Goal: Transaction & Acquisition: Purchase product/service

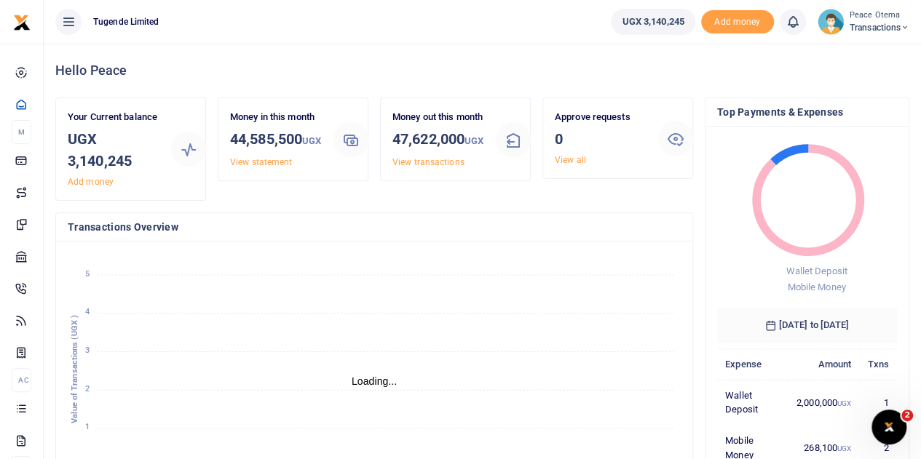
scroll to position [12, 12]
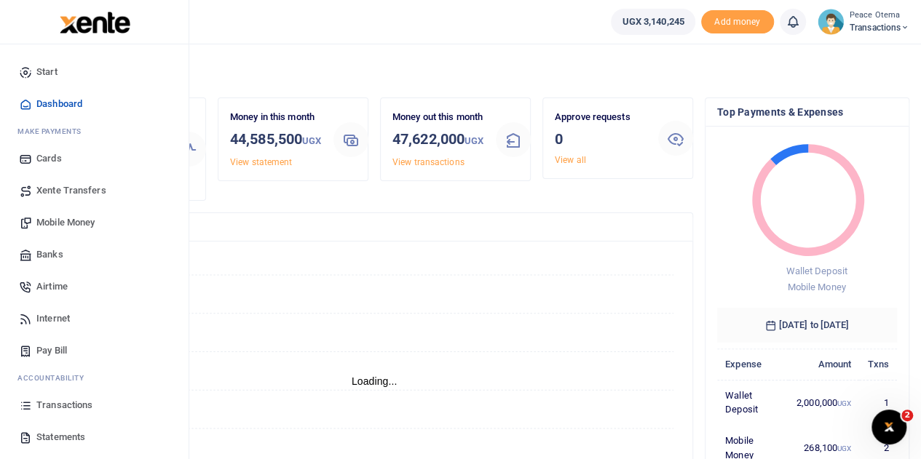
click at [63, 188] on span "Xente Transfers" at bounding box center [71, 190] width 70 height 15
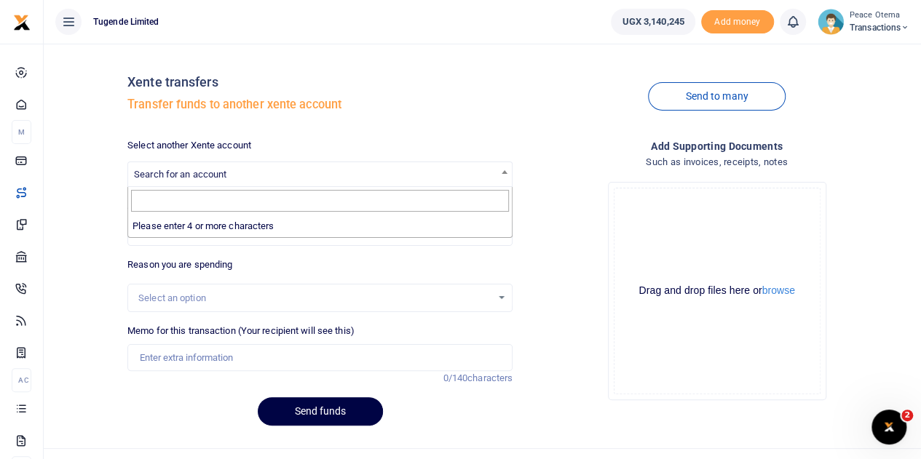
click at [213, 173] on span "Search for an account" at bounding box center [180, 174] width 92 height 11
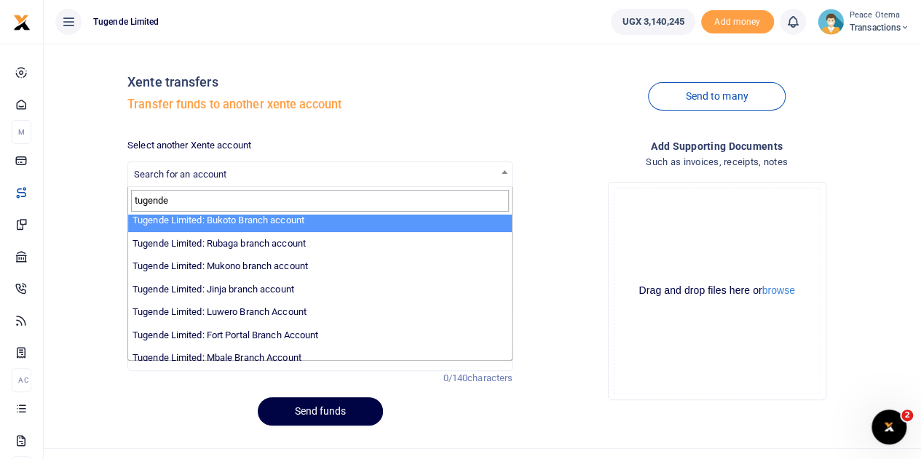
scroll to position [121, 0]
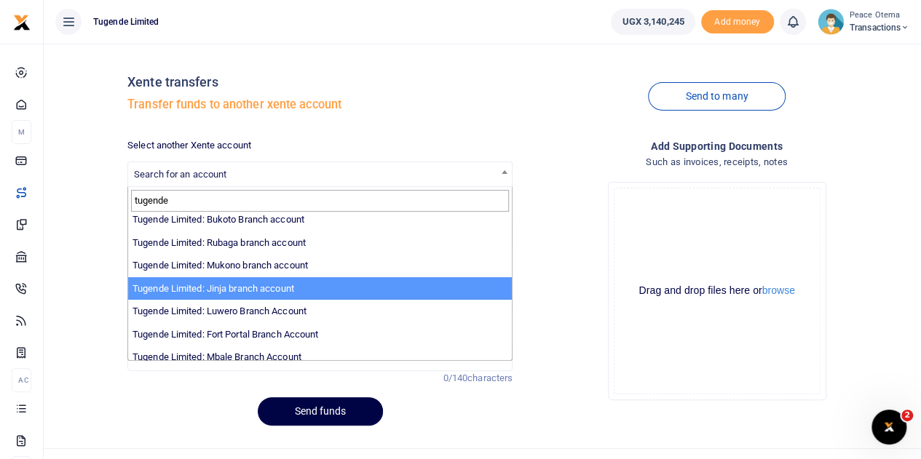
type input "tugende"
select select "3262"
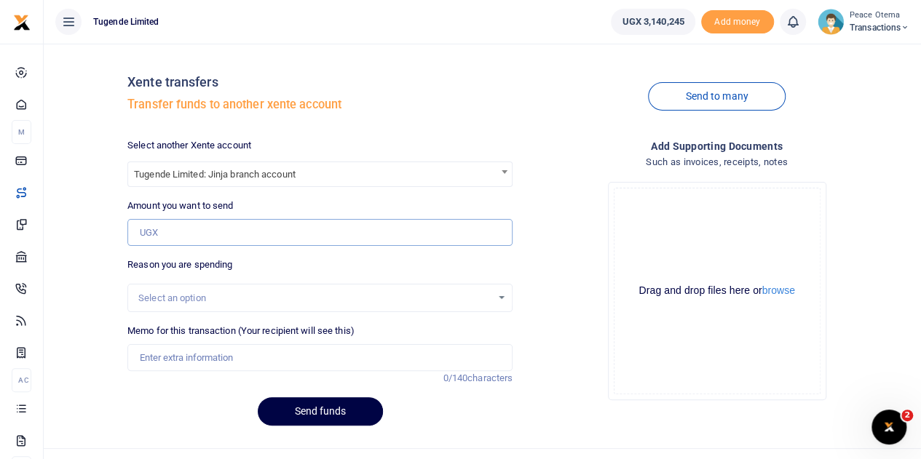
click at [156, 234] on input "Amount you want to send" at bounding box center [319, 233] width 385 height 28
type input "1,500,000"
click at [160, 363] on input "Memo for this transaction (Your recipient will see this)" at bounding box center [319, 358] width 385 height 28
type input "Transfer to Branch Operations Account"
click at [316, 408] on button "Send funds" at bounding box center [320, 411] width 125 height 28
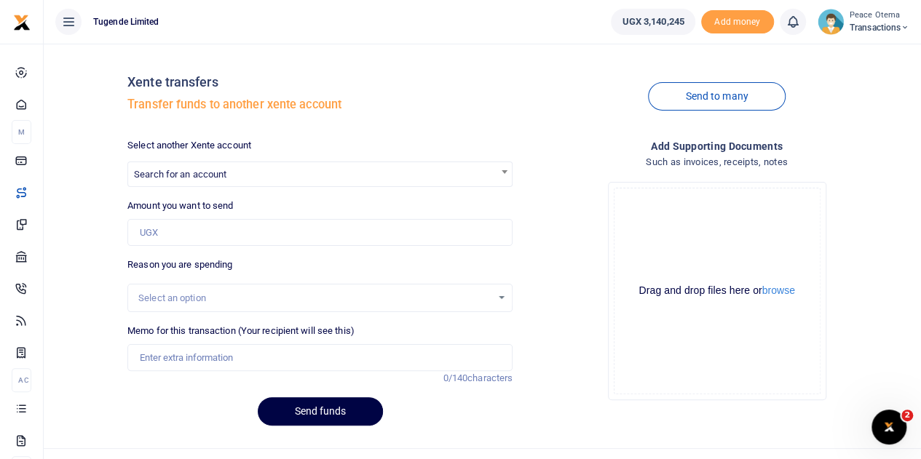
click at [904, 26] on icon at bounding box center [904, 28] width 9 height 10
click at [843, 52] on link "Switch accounts" at bounding box center [853, 53] width 115 height 20
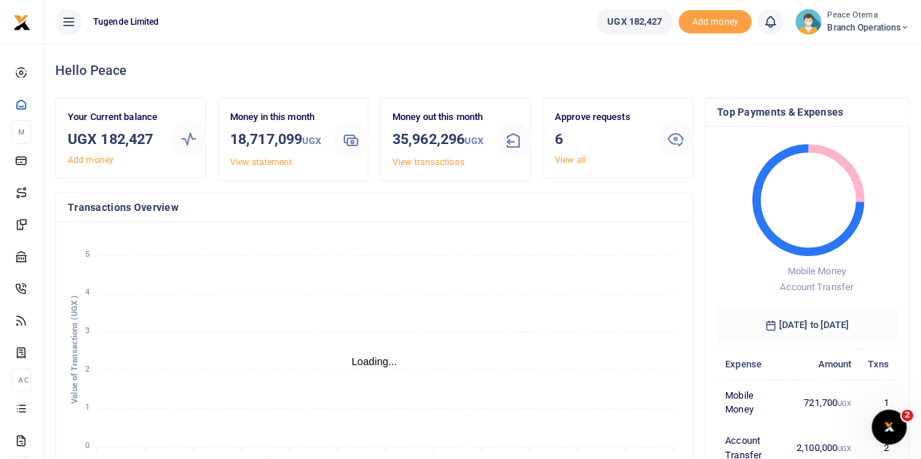
scroll to position [12, 12]
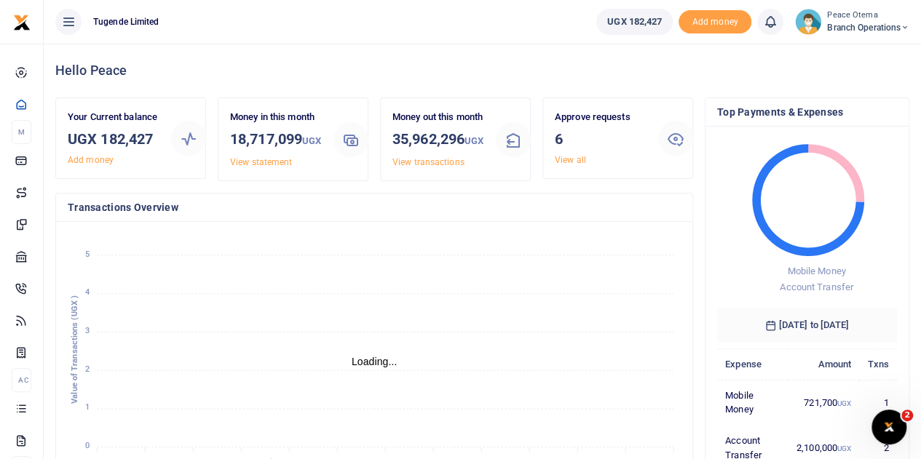
scroll to position [12, 12]
click at [898, 27] on span "Branch Operations" at bounding box center [868, 27] width 82 height 13
click at [844, 48] on link "Switch accounts" at bounding box center [853, 53] width 115 height 20
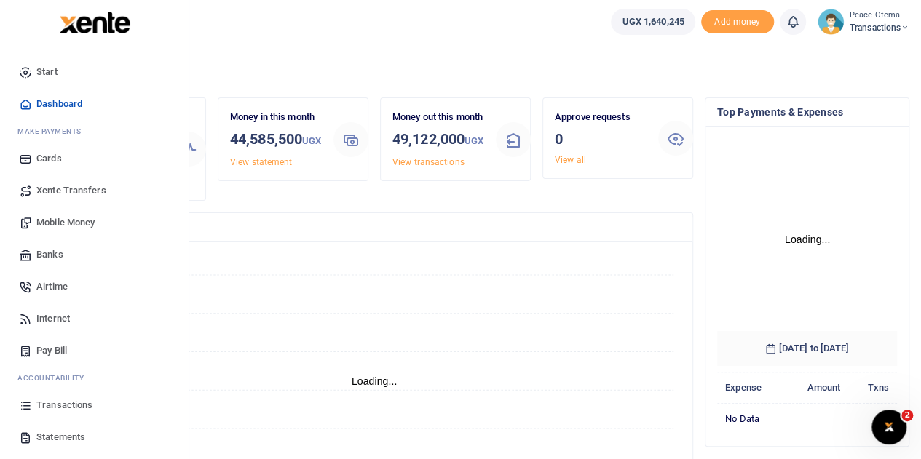
click at [58, 403] on span "Transactions" at bounding box center [64, 405] width 56 height 15
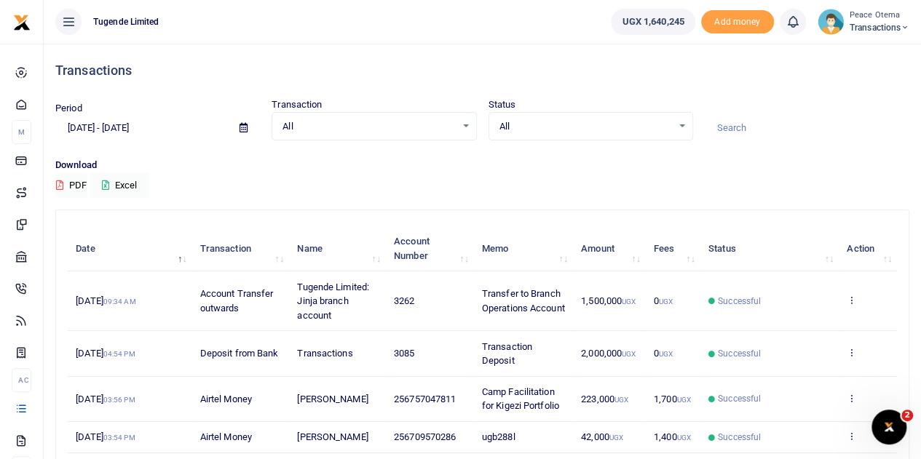
click at [904, 27] on icon at bounding box center [904, 28] width 9 height 10
click at [846, 55] on link "Switch accounts" at bounding box center [853, 53] width 115 height 20
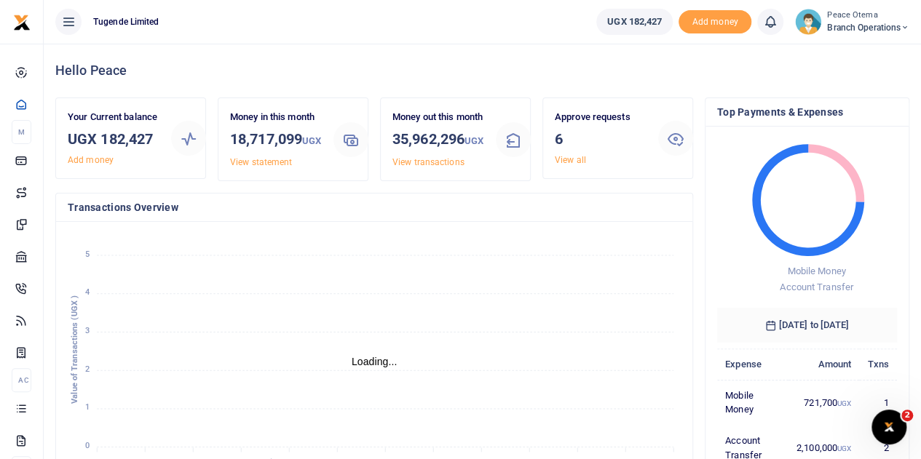
scroll to position [12, 12]
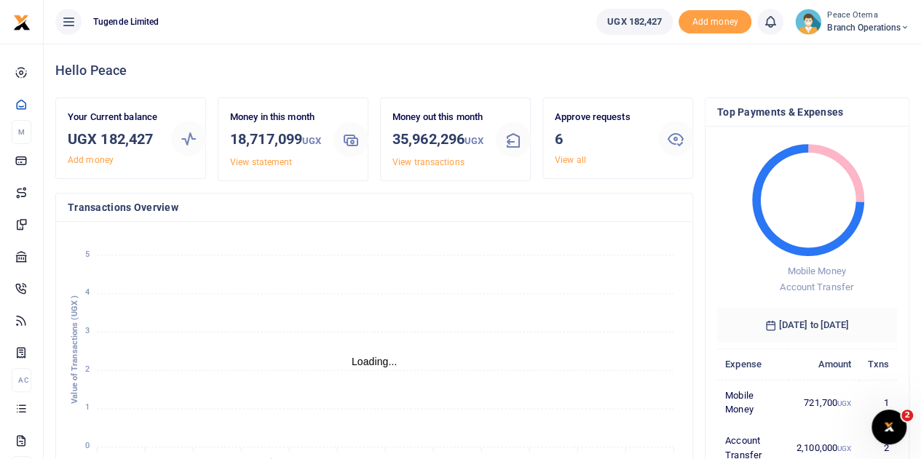
scroll to position [12, 12]
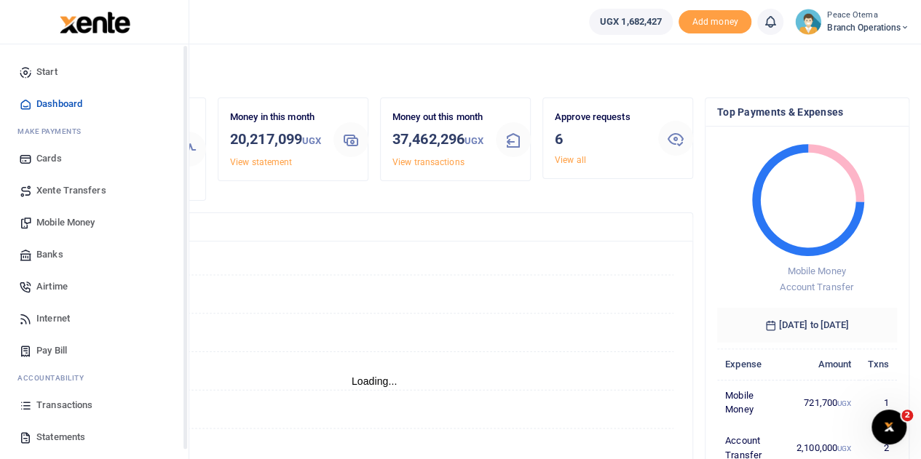
scroll to position [12, 12]
click at [66, 403] on span "Transactions" at bounding box center [64, 405] width 56 height 15
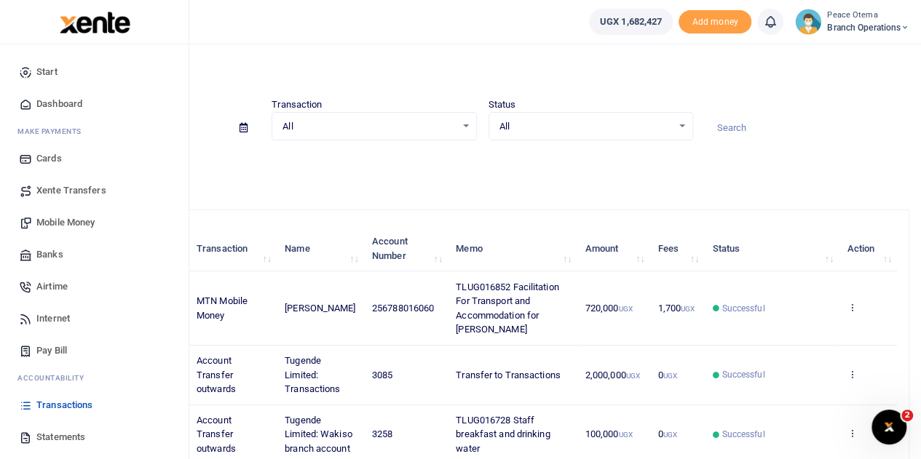
click at [57, 223] on span "Mobile Money" at bounding box center [65, 222] width 58 height 15
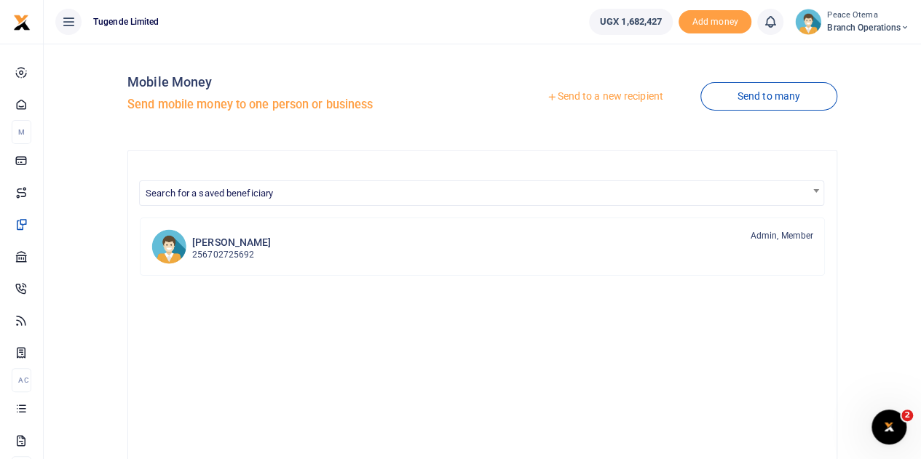
click at [547, 96] on icon at bounding box center [552, 97] width 10 height 10
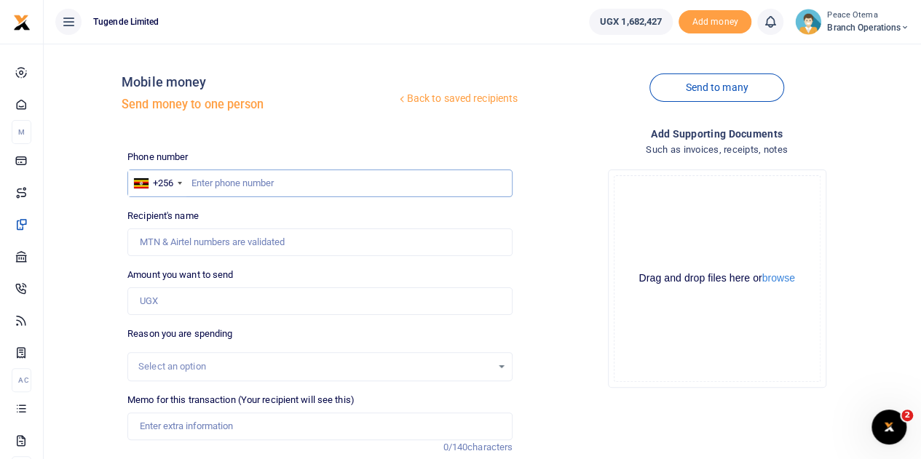
click at [200, 183] on input "text" at bounding box center [319, 184] width 385 height 28
type input "703965124"
type input "[PERSON_NAME]"
click at [215, 183] on input "703965124" at bounding box center [319, 184] width 385 height 28
click at [247, 186] on input "703965124" at bounding box center [319, 184] width 385 height 28
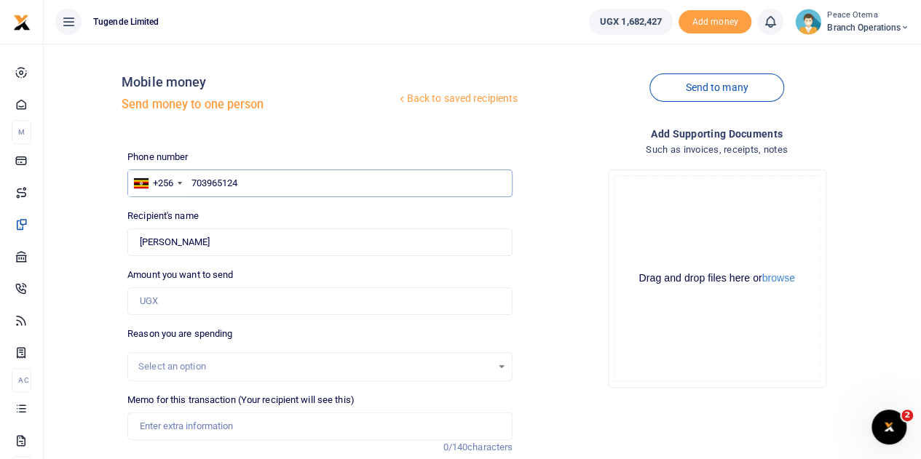
type input "703965124"
click at [175, 304] on input "Amount you want to send" at bounding box center [319, 302] width 385 height 28
click at [165, 293] on input "Amount you want to send" at bounding box center [319, 302] width 385 height 28
paste input "325,000"
type input "325,000"
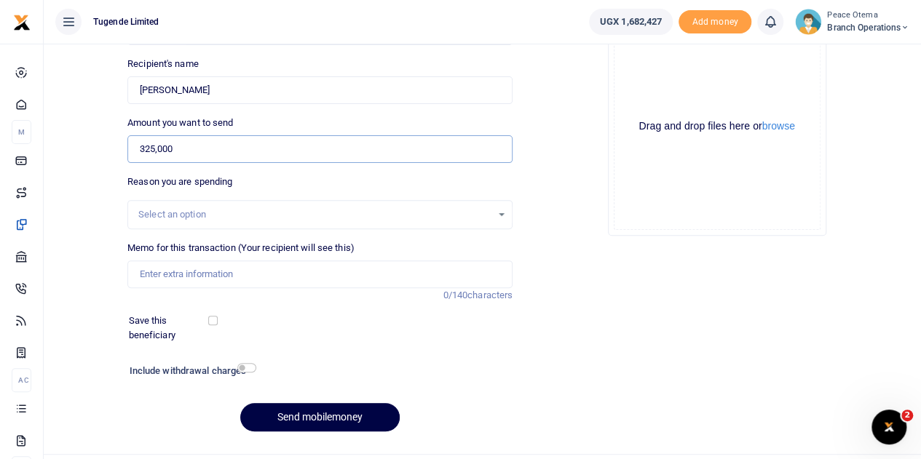
scroll to position [153, 0]
click at [159, 268] on input "Memo for this transaction (Your recipient will see this)" at bounding box center [319, 274] width 385 height 28
paste input "TLUG-016840"
click at [215, 276] on input "TLUG016840" at bounding box center [319, 274] width 385 height 28
click at [195, 272] on input "TLUG016840" at bounding box center [319, 274] width 385 height 28
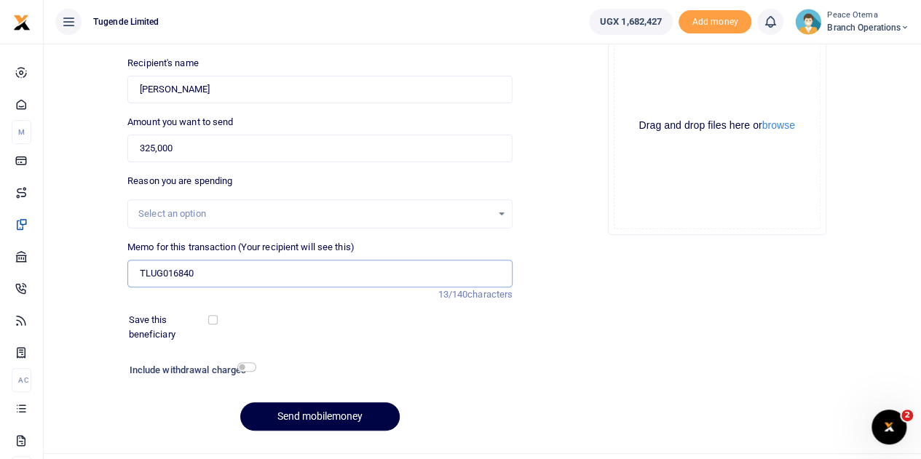
paste input "HQ Expense [DATE] to [DATE]."
type input "TLUG016840 HQ Expense [DATE] to [DATE]"
click at [274, 419] on button "Send mobilemoney" at bounding box center [319, 417] width 159 height 28
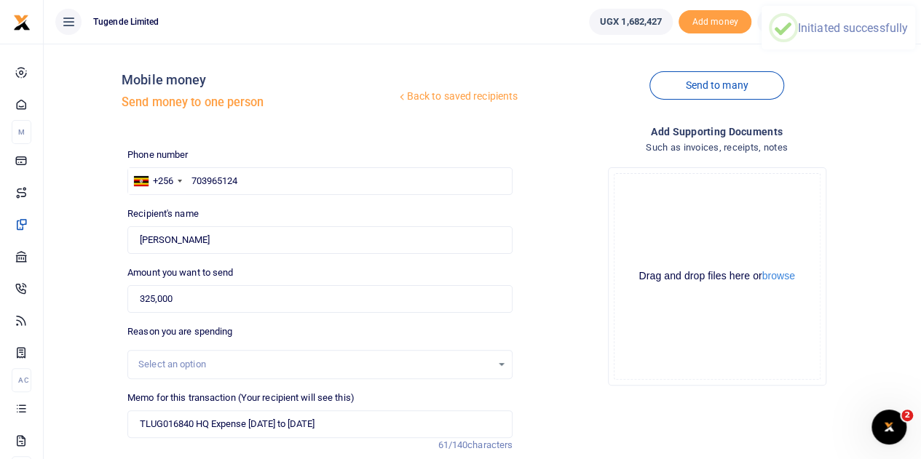
scroll to position [1, 0]
